Goal: Information Seeking & Learning: Check status

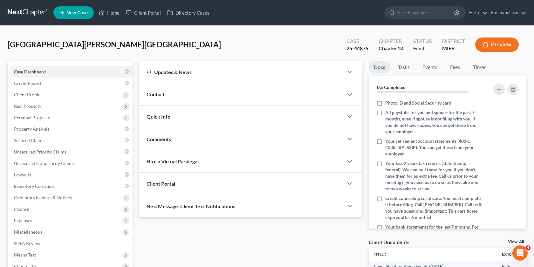
scroll to position [85, 0]
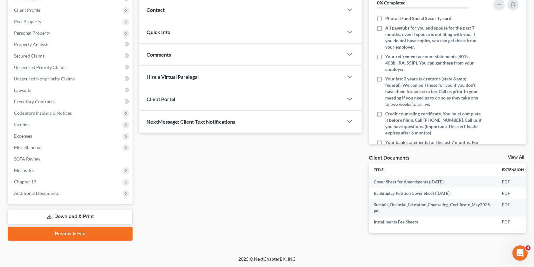
click at [75, 201] on div "Case Dashboard Payments Invoices Payments Payments Credit Report Client Profile…" at bounding box center [70, 90] width 125 height 228
click at [70, 197] on span "Additional Documents" at bounding box center [71, 193] width 124 height 11
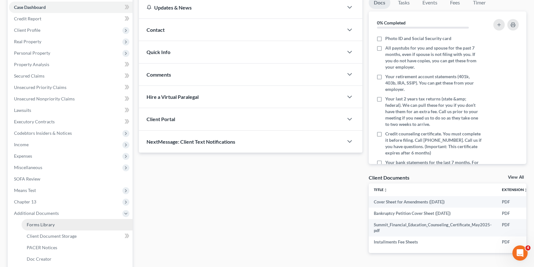
scroll to position [0, 0]
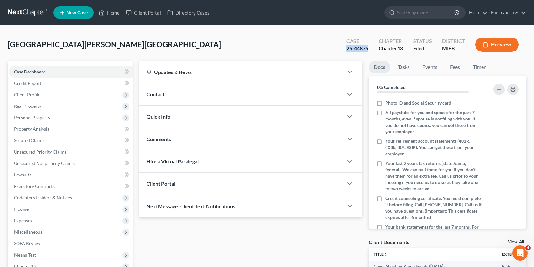
drag, startPoint x: 369, startPoint y: 49, endPoint x: 342, endPoint y: 49, distance: 27.4
click at [342, 49] on div "Case 25-44875" at bounding box center [358, 45] width 32 height 19
copy div "25-44875"
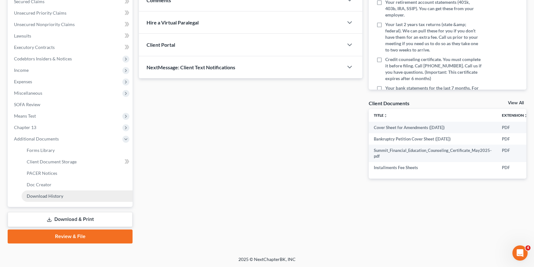
click at [53, 194] on span "Download History" at bounding box center [45, 195] width 37 height 5
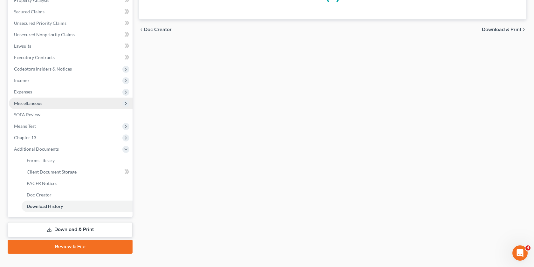
scroll to position [139, 0]
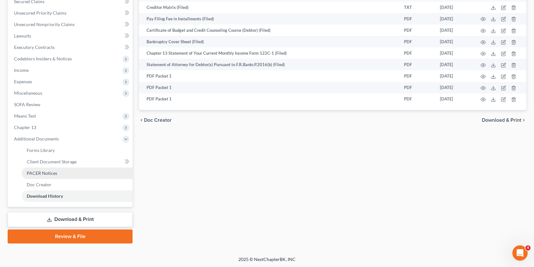
click at [42, 171] on span "PACER Notices" at bounding box center [42, 173] width 31 height 5
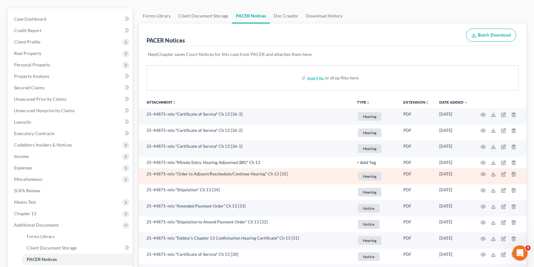
scroll to position [72, 0]
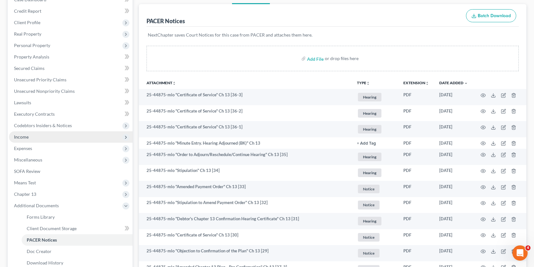
click at [45, 141] on span "Income" at bounding box center [71, 136] width 124 height 11
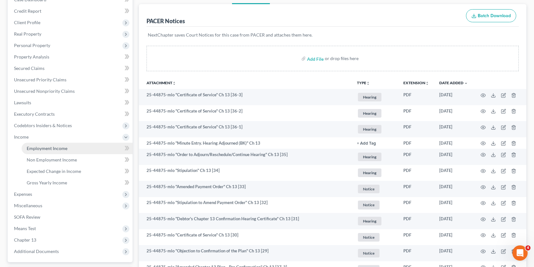
click at [55, 150] on span "Employment Income" at bounding box center [47, 148] width 41 height 5
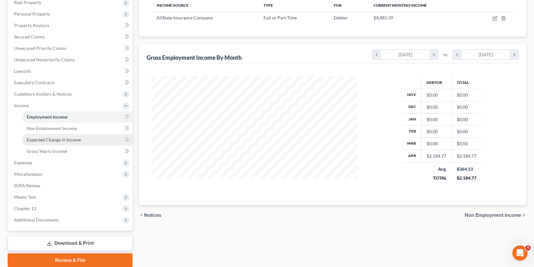
scroll to position [104, 0]
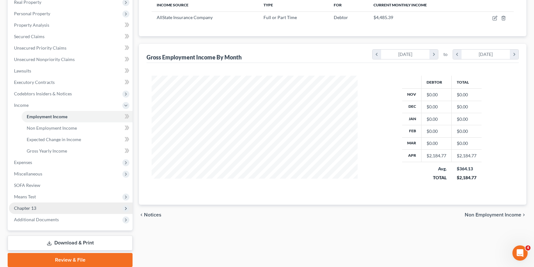
click at [38, 206] on span "Chapter 13" at bounding box center [71, 208] width 124 height 11
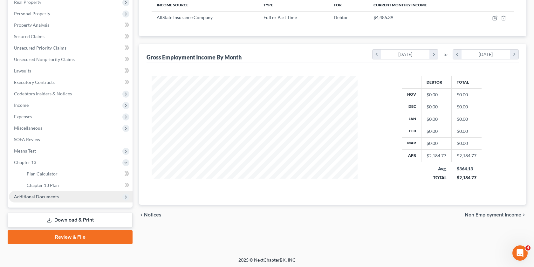
click at [62, 199] on span "Additional Documents" at bounding box center [71, 196] width 124 height 11
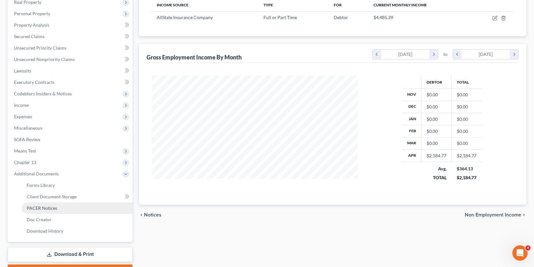
click at [58, 209] on link "PACER Notices" at bounding box center [77, 208] width 111 height 11
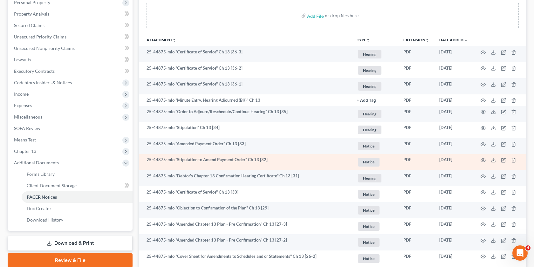
scroll to position [117, 0]
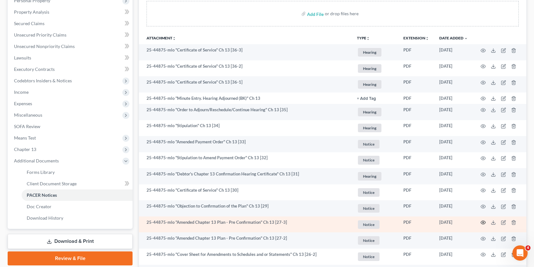
click at [483, 222] on icon "button" at bounding box center [483, 222] width 5 height 5
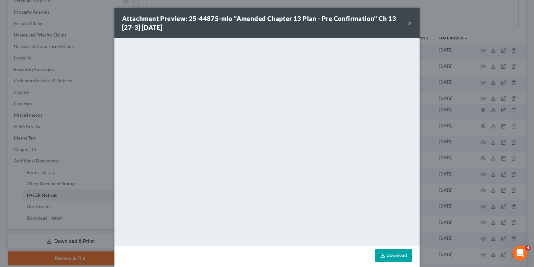
click at [482, 216] on div "Attachment Preview: 25-44875-mlo "Amended Chapter 13 Plan - Pre Confirmation" C…" at bounding box center [267, 133] width 534 height 267
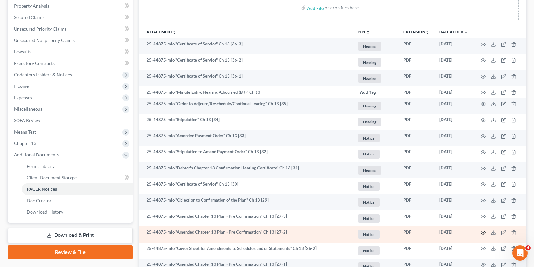
scroll to position [125, 0]
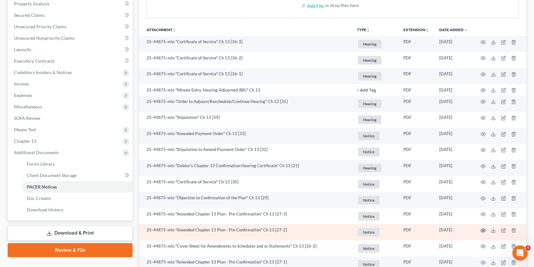
click at [483, 230] on circle "button" at bounding box center [483, 230] width 1 height 1
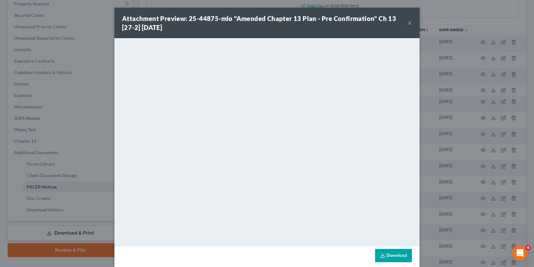
click at [476, 232] on div "Attachment Preview: 25-44875-mlo "Amended Chapter 13 Plan - Pre Confirmation" C…" at bounding box center [267, 133] width 534 height 267
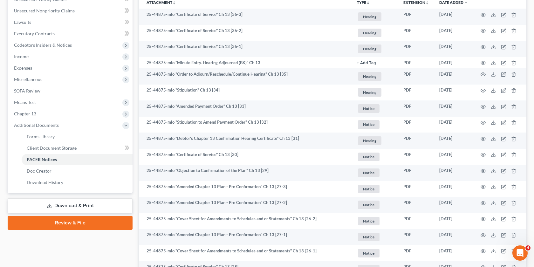
scroll to position [153, 0]
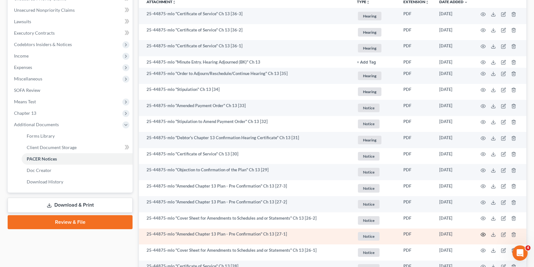
click at [484, 234] on circle "button" at bounding box center [483, 234] width 1 height 1
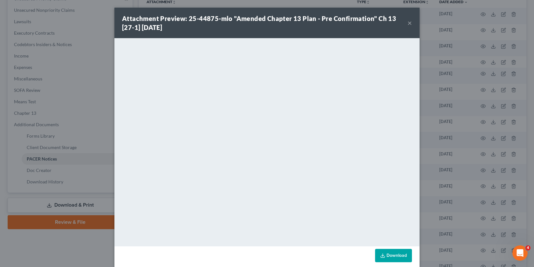
click at [475, 104] on div "Attachment Preview: 25-44875-mlo "Amended Chapter 13 Plan - Pre Confirmation" C…" at bounding box center [267, 133] width 534 height 267
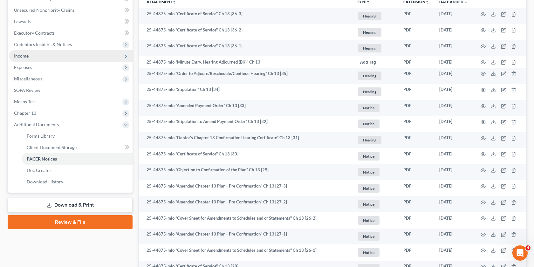
click at [37, 57] on span "Income" at bounding box center [71, 55] width 124 height 11
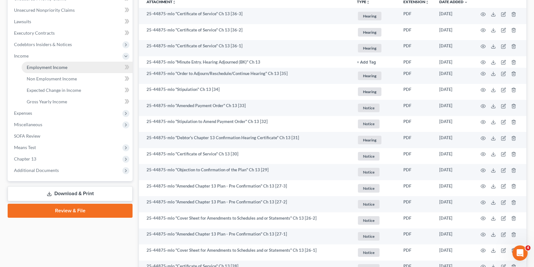
click at [52, 69] on span "Employment Income" at bounding box center [47, 67] width 41 height 5
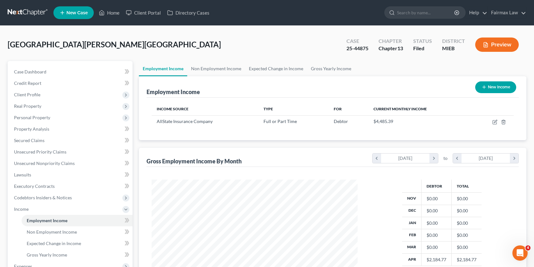
scroll to position [114, 219]
